Goal: Task Accomplishment & Management: Use online tool/utility

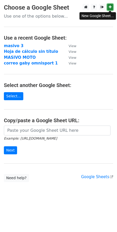
click at [108, 7] on link at bounding box center [110, 7] width 6 height 6
click at [112, 7] on link at bounding box center [110, 7] width 6 height 6
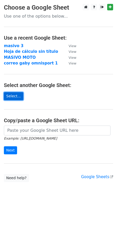
click at [10, 97] on link "Select..." at bounding box center [13, 96] width 19 height 8
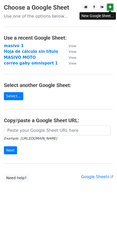
click at [109, 6] on icon at bounding box center [110, 7] width 3 height 4
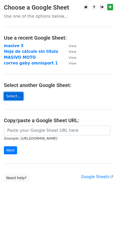
click at [18, 96] on link "Select..." at bounding box center [13, 96] width 19 height 8
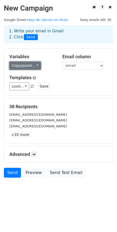
click at [31, 68] on link "Copy/paste..." at bounding box center [25, 66] width 32 height 8
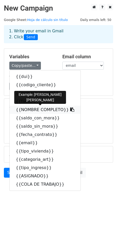
click at [24, 111] on link "{{NOMBRE COMPLETO}}" at bounding box center [45, 110] width 71 height 8
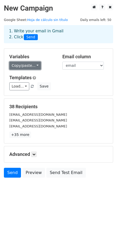
click at [25, 64] on link "Copy/paste..." at bounding box center [25, 66] width 32 height 8
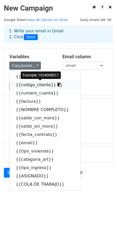
click at [19, 87] on link "{{codigo_cliente}}" at bounding box center [45, 85] width 71 height 8
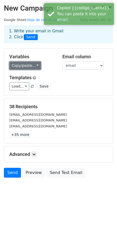
click at [25, 64] on link "Copy/paste..." at bounding box center [25, 66] width 32 height 8
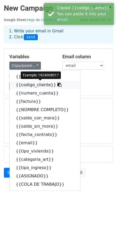
click at [22, 86] on link "{{codigo_cliente}}" at bounding box center [45, 85] width 71 height 8
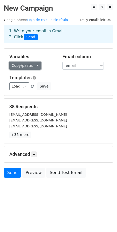
click at [28, 68] on link "Copy/paste..." at bounding box center [25, 66] width 32 height 8
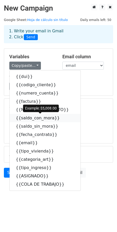
click at [28, 118] on link "{{saldo_con_mora}}" at bounding box center [45, 118] width 71 height 8
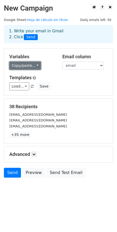
click at [24, 67] on link "Copy/paste..." at bounding box center [25, 66] width 32 height 8
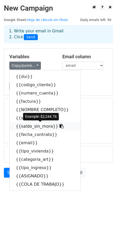
click at [24, 126] on link "{{saldo_sin_mora}}" at bounding box center [45, 126] width 71 height 8
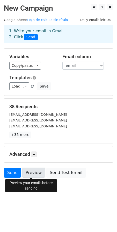
click at [27, 174] on link "Preview" at bounding box center [33, 173] width 23 height 10
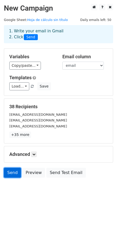
click at [13, 178] on link "Send" at bounding box center [12, 173] width 17 height 10
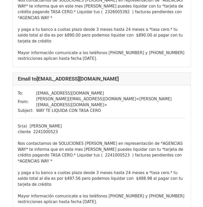
scroll to position [1866, 0]
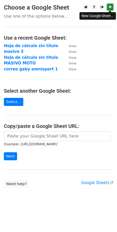
click at [111, 10] on link at bounding box center [110, 7] width 6 height 6
click at [19, 96] on main "Choose a Google Sheet Use one of the options below... Use a recent Google Sheet…" at bounding box center [58, 96] width 117 height 184
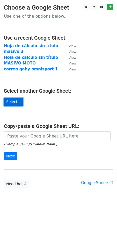
click at [12, 103] on link "Select..." at bounding box center [13, 102] width 19 height 8
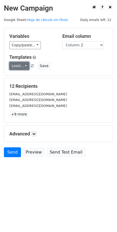
click at [22, 65] on link "Load..." at bounding box center [19, 66] width 20 height 8
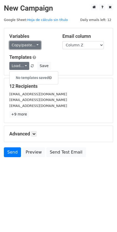
click at [32, 45] on link "Copy/paste..." at bounding box center [25, 45] width 32 height 8
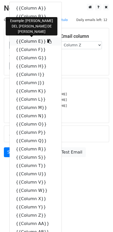
click at [25, 42] on link "{{Column E}}" at bounding box center [36, 41] width 52 height 8
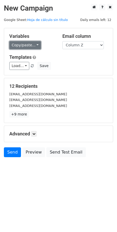
click at [22, 45] on link "Copy/paste..." at bounding box center [25, 45] width 32 height 8
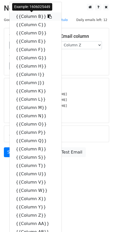
click at [28, 17] on link "{{Column B}}" at bounding box center [36, 16] width 52 height 8
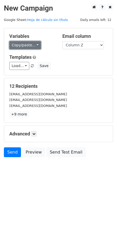
click at [24, 46] on link "Copy/paste..." at bounding box center [25, 45] width 32 height 8
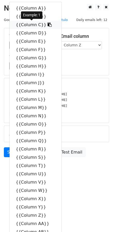
click at [24, 25] on link "{{Column C}}" at bounding box center [36, 25] width 52 height 8
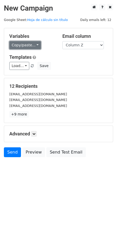
click at [23, 45] on link "Copy/paste..." at bounding box center [25, 45] width 32 height 8
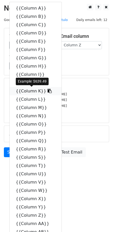
click at [27, 91] on link "{{Column K}}" at bounding box center [36, 91] width 52 height 8
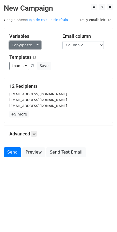
click at [17, 47] on link "Copy/paste..." at bounding box center [25, 45] width 32 height 8
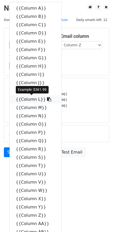
click at [23, 99] on link "{{Column L}}" at bounding box center [36, 99] width 52 height 8
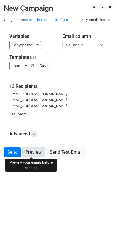
click at [26, 150] on link "Preview" at bounding box center [33, 152] width 23 height 10
